Goal: Find specific page/section: Find specific page/section

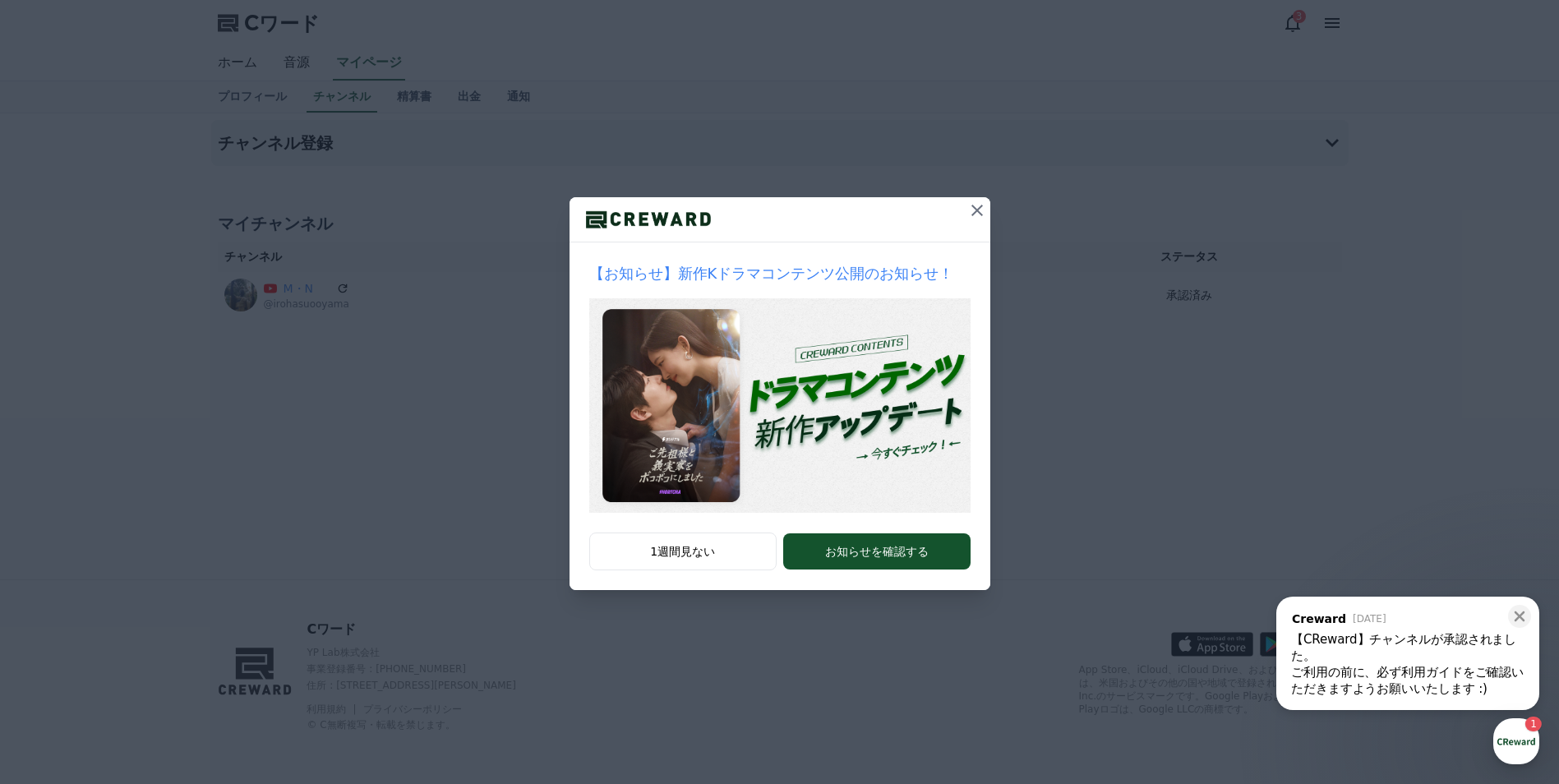
click at [981, 209] on icon at bounding box center [977, 210] width 20 height 20
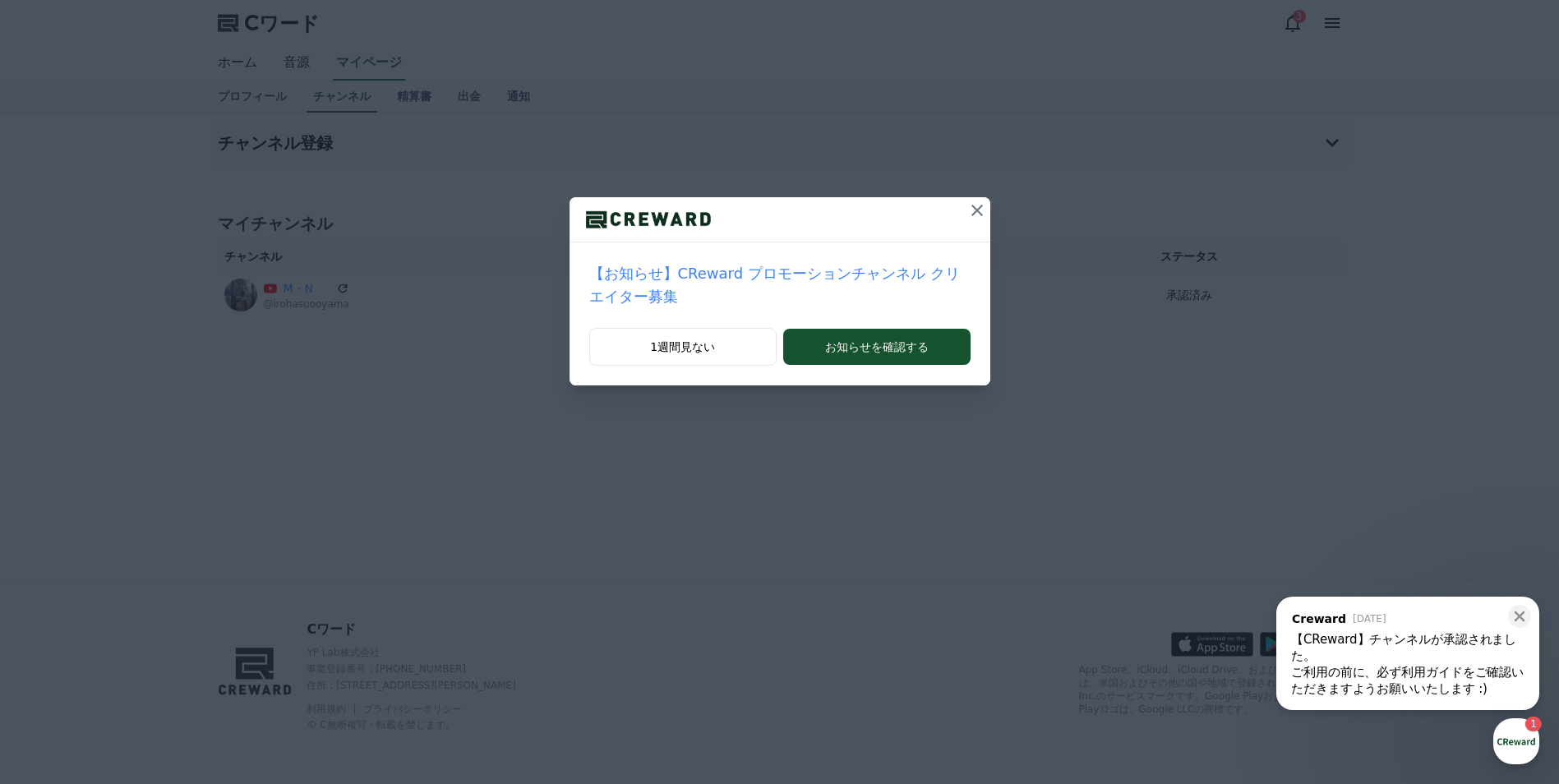
click at [967, 204] on icon at bounding box center [977, 210] width 20 height 20
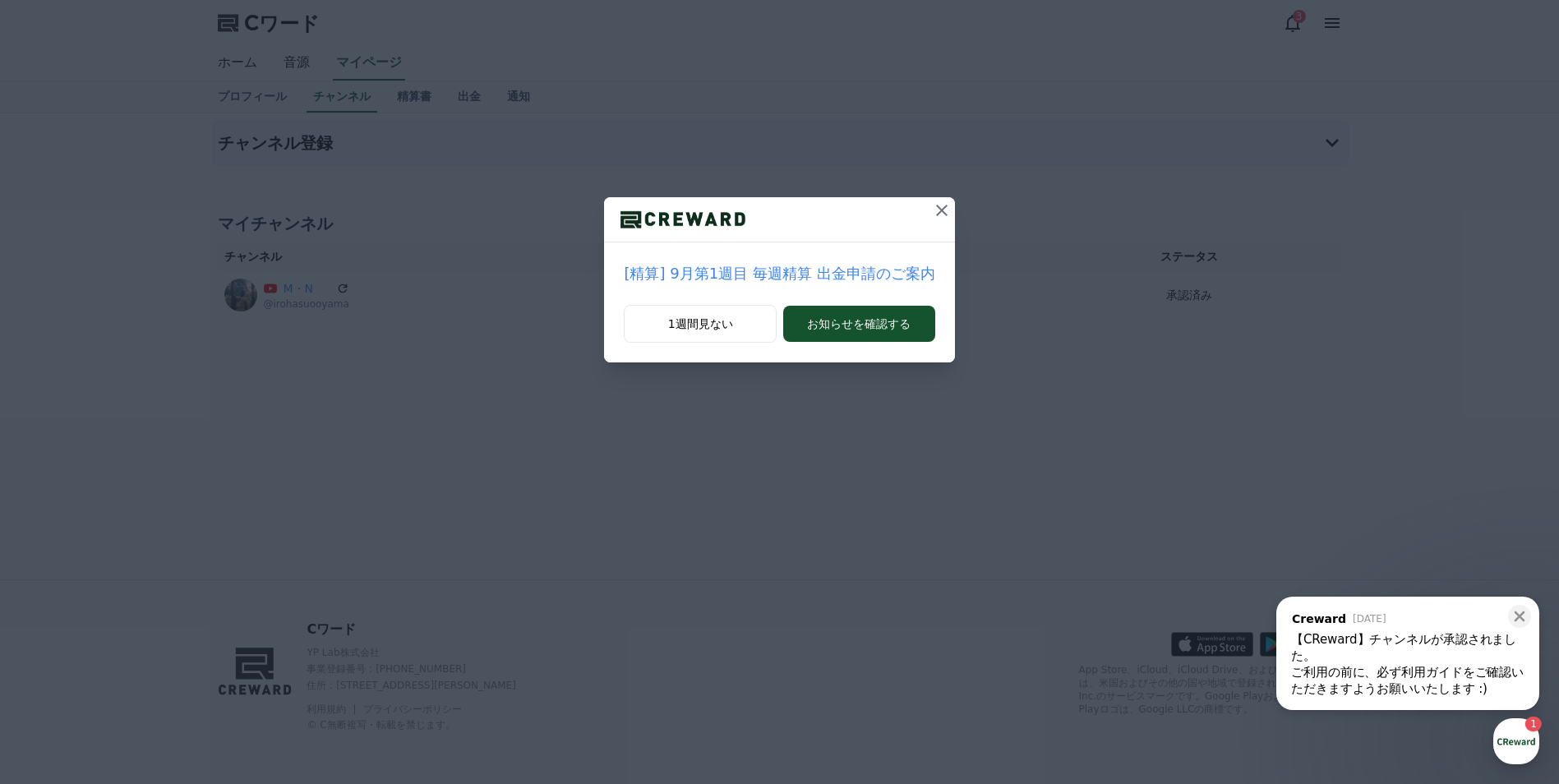
click at [939, 204] on icon at bounding box center [941, 210] width 20 height 20
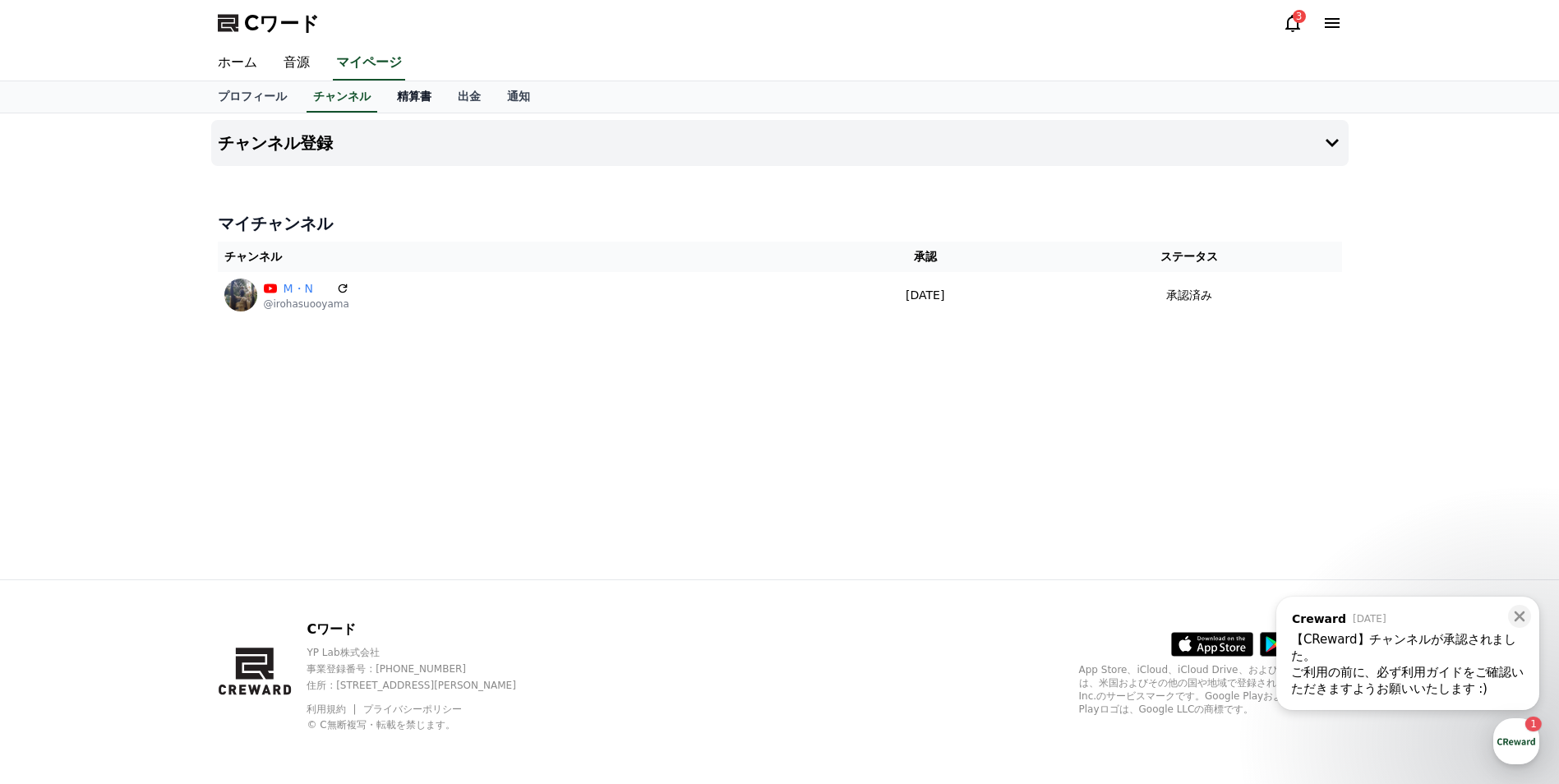
click at [397, 98] on font "精算書" at bounding box center [415, 96] width 34 height 13
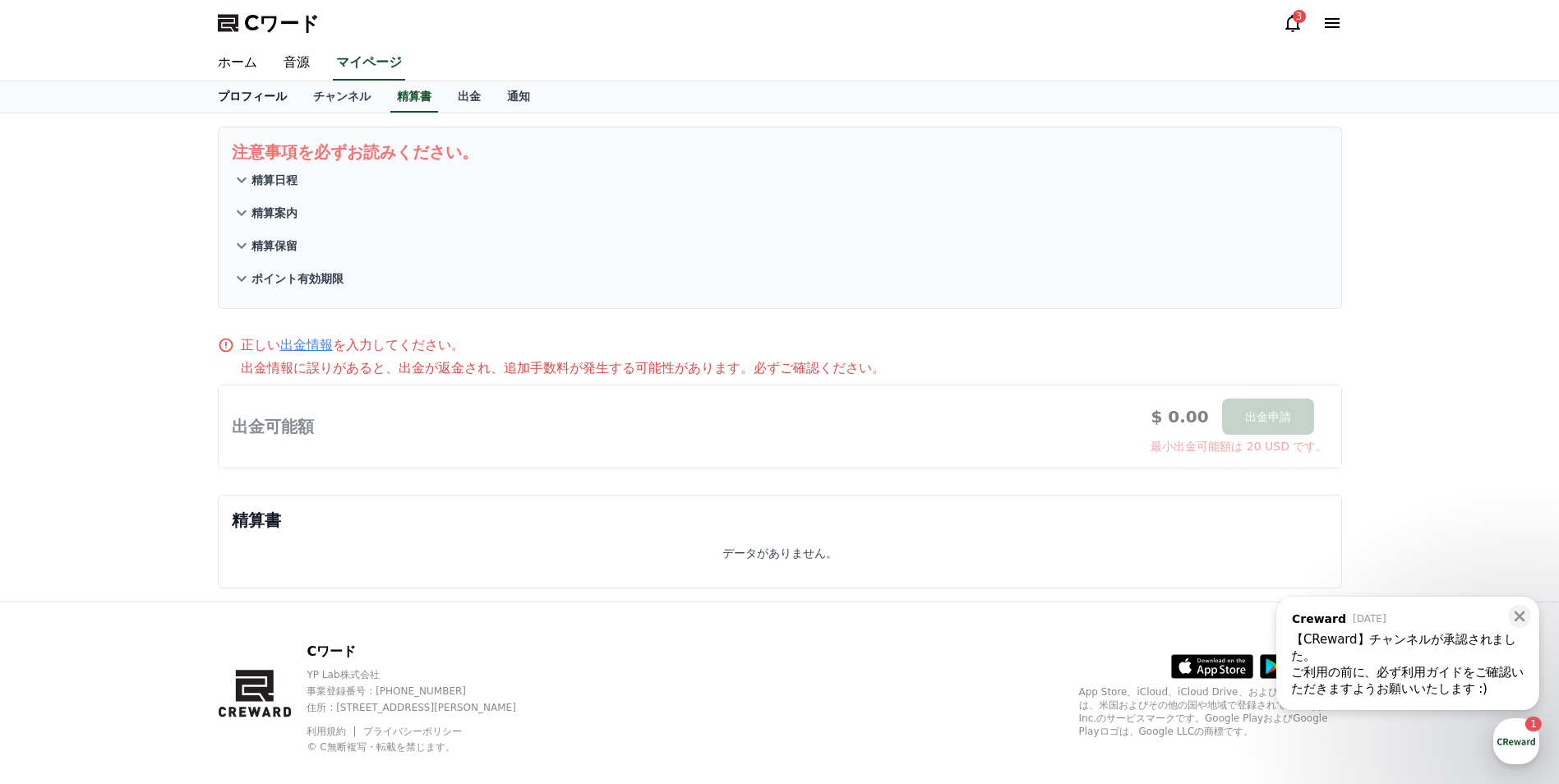
click at [247, 105] on link "プロフィール" at bounding box center [253, 96] width 95 height 31
